Goal: Communication & Community: Answer question/provide support

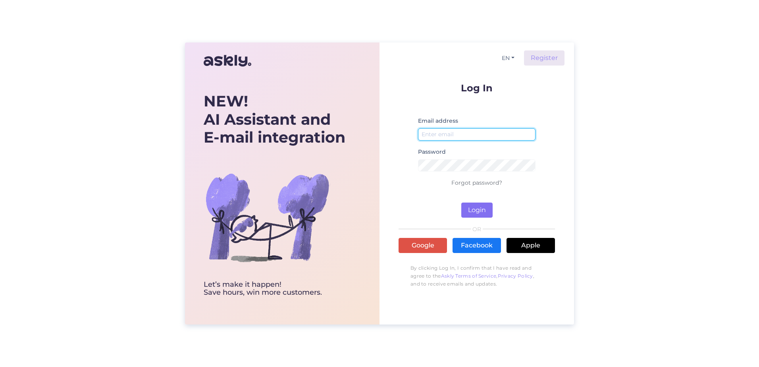
type input "[PERSON_NAME][EMAIL_ADDRESS][PERSON_NAME][DOMAIN_NAME]"
click at [471, 205] on button "Login" at bounding box center [476, 210] width 31 height 15
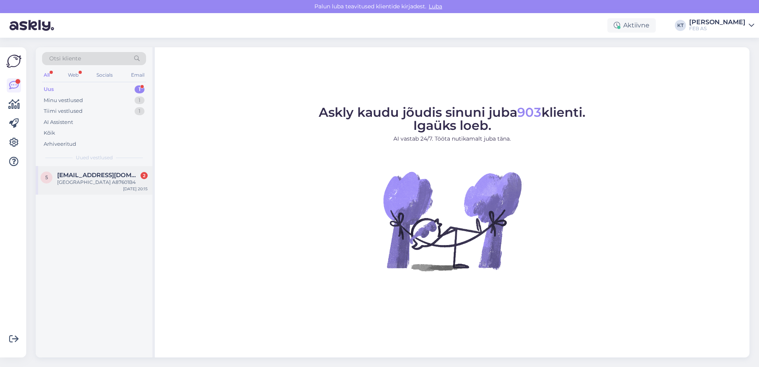
click at [89, 185] on div "[GEOGRAPHIC_DATA] A87601B4" at bounding box center [102, 182] width 91 height 7
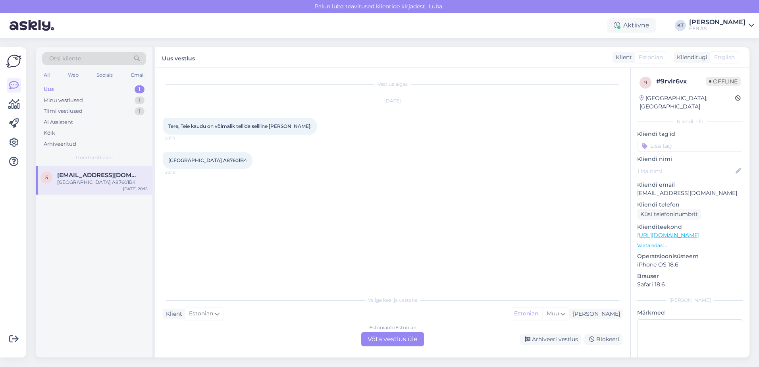
click at [405, 340] on div "Estonian to Estonian Võta vestlus üle" at bounding box center [392, 339] width 63 height 14
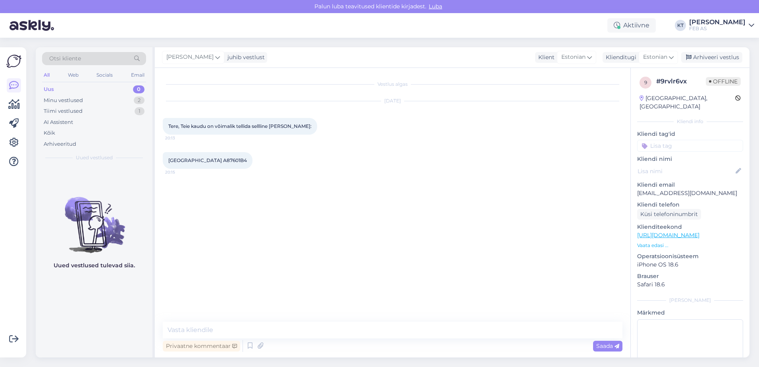
drag, startPoint x: 243, startPoint y: 158, endPoint x: 219, endPoint y: 159, distance: 24.6
click at [219, 159] on span "[GEOGRAPHIC_DATA] A87601B4" at bounding box center [207, 160] width 79 height 6
click at [221, 159] on span "[GEOGRAPHIC_DATA] A87601B4" at bounding box center [207, 160] width 79 height 6
drag, startPoint x: 220, startPoint y: 160, endPoint x: 243, endPoint y: 162, distance: 22.7
click at [243, 162] on span "[GEOGRAPHIC_DATA] A87601B4" at bounding box center [207, 160] width 79 height 6
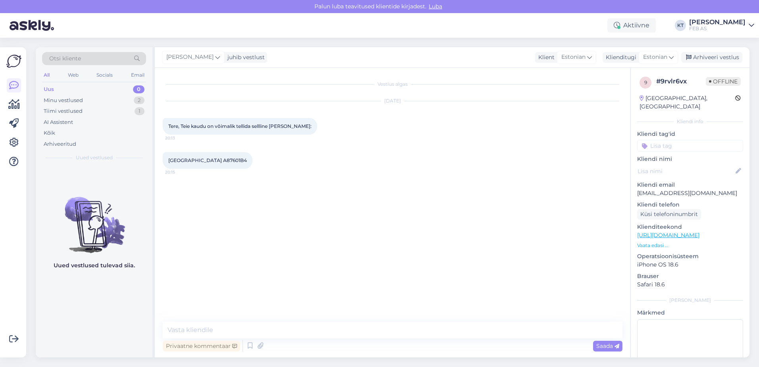
copy span "A87601B4"
click at [234, 158] on span "[GEOGRAPHIC_DATA] A87601B4" at bounding box center [207, 160] width 79 height 6
drag, startPoint x: 244, startPoint y: 159, endPoint x: 220, endPoint y: 161, distance: 24.3
click at [220, 161] on div "[GEOGRAPHIC_DATA] A87601B4 20:15" at bounding box center [208, 160] width 90 height 17
copy span "A87601B4"
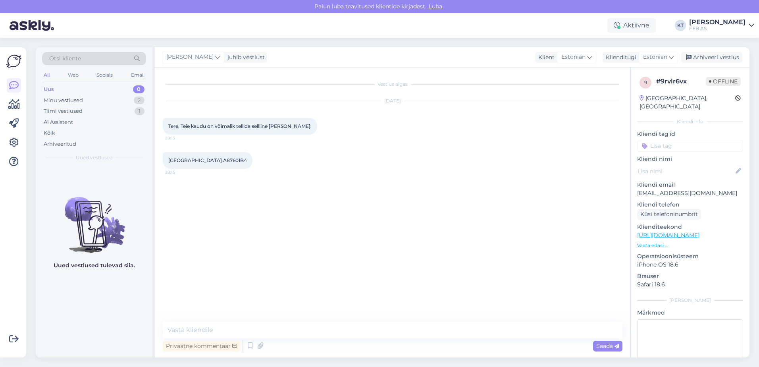
click at [246, 154] on div "[GEOGRAPHIC_DATA] A87601B4 20:15" at bounding box center [208, 160] width 90 height 17
drag, startPoint x: 247, startPoint y: 159, endPoint x: 170, endPoint y: 163, distance: 77.2
click at [170, 163] on div "[GEOGRAPHIC_DATA] A87601B4 20:15" at bounding box center [208, 160] width 90 height 17
copy span "[GEOGRAPHIC_DATA] A87601B4"
click at [307, 331] on textarea at bounding box center [393, 330] width 460 height 17
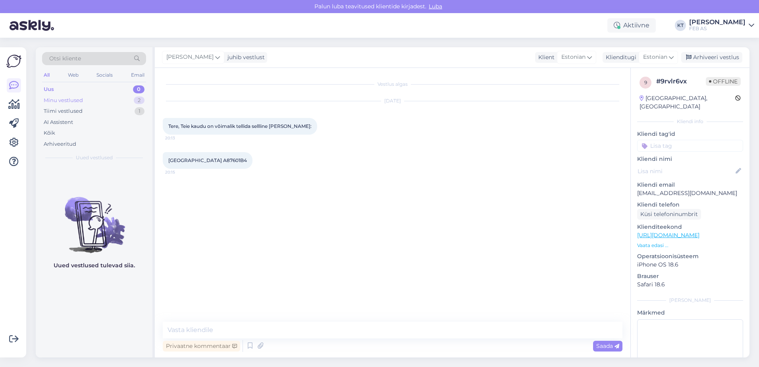
click at [80, 98] on div "Minu vestlused" at bounding box center [63, 100] width 39 height 8
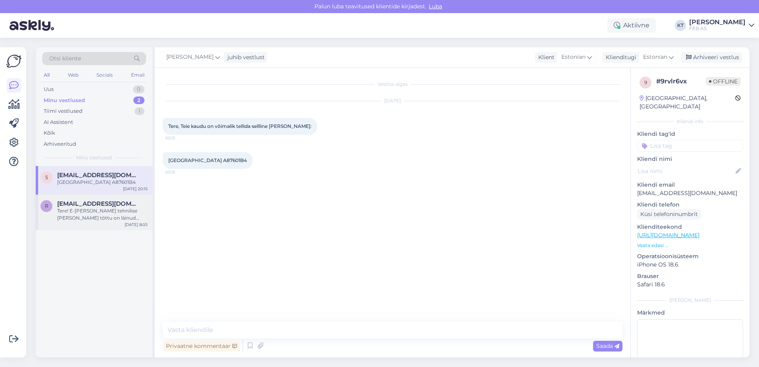
click at [70, 226] on div "r [EMAIL_ADDRESS][DOMAIN_NAME] Tere! E-[PERSON_NAME] tehnilise [PERSON_NAME] tõ…" at bounding box center [94, 213] width 117 height 36
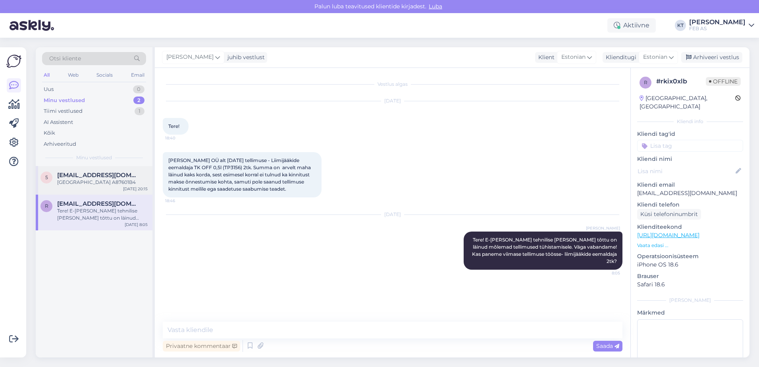
click at [71, 176] on span "[EMAIL_ADDRESS][DOMAIN_NAME]" at bounding box center [98, 175] width 83 height 7
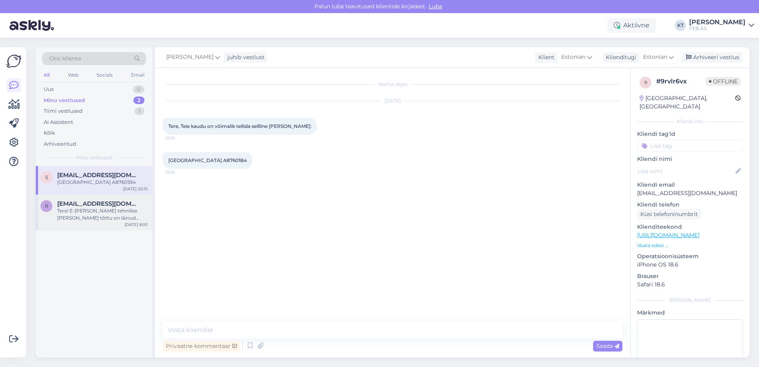
click at [85, 207] on div "Tere! E-[PERSON_NAME] tehnilise [PERSON_NAME] tõttu on läinud mõlemad tellimuse…" at bounding box center [102, 214] width 91 height 14
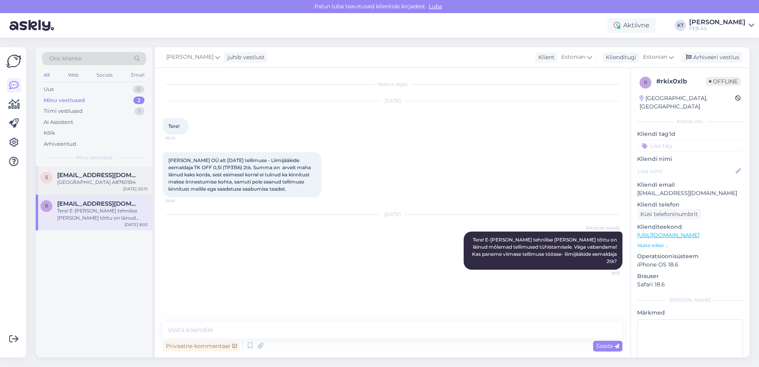
click at [46, 178] on span "5" at bounding box center [46, 177] width 3 height 6
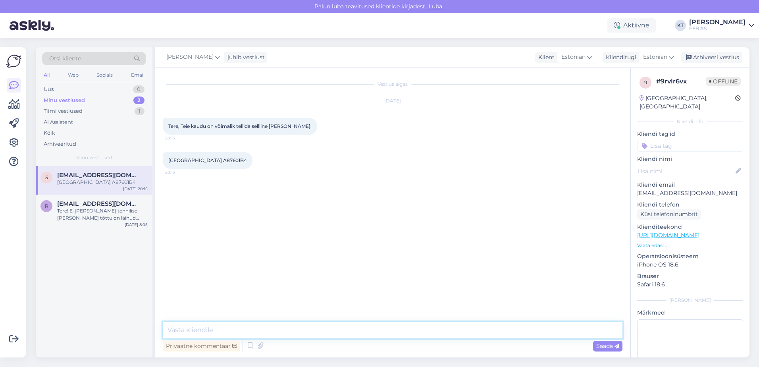
click at [248, 334] on textarea at bounding box center [393, 330] width 460 height 17
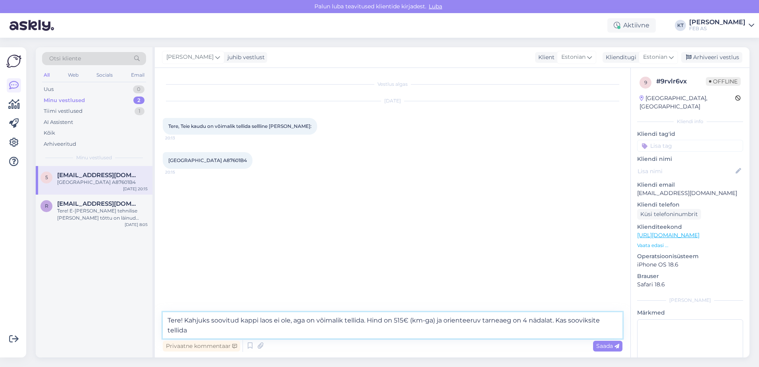
type textarea "Tere! Kahjuks soovitud kappi laos ei ole, aga on võimalik tellida. Hind on 515€…"
